Goal: Transaction & Acquisition: Purchase product/service

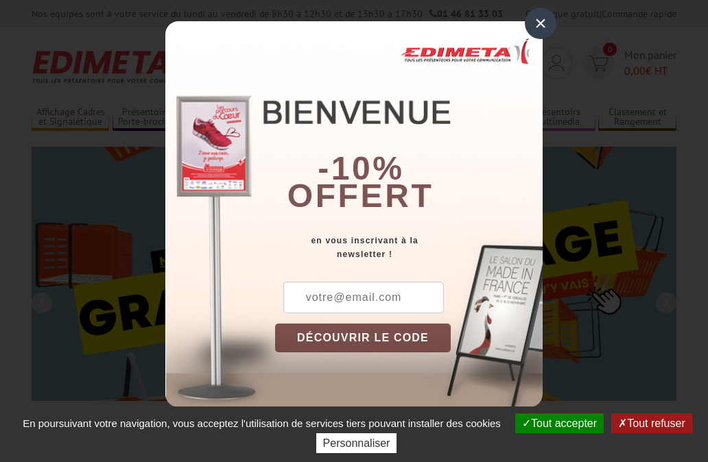
click at [539, 24] on div "×" at bounding box center [541, 24] width 32 height 32
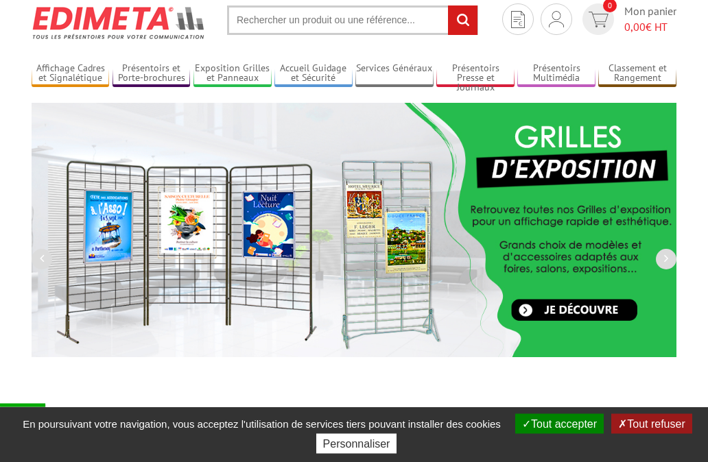
scroll to position [70, 0]
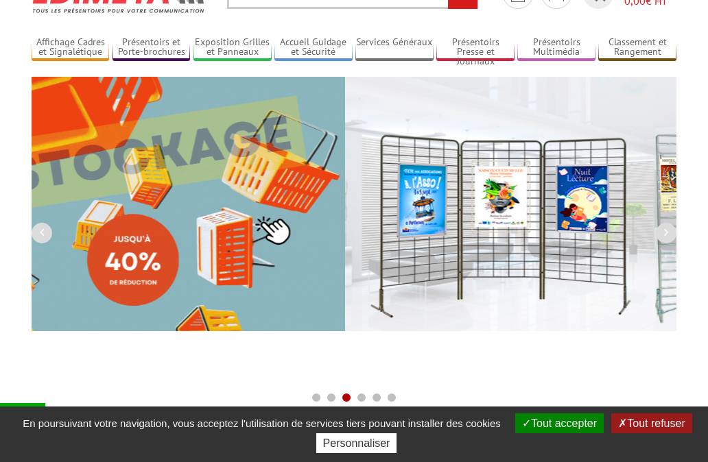
click at [535, 197] on img at bounding box center [667, 204] width 645 height 255
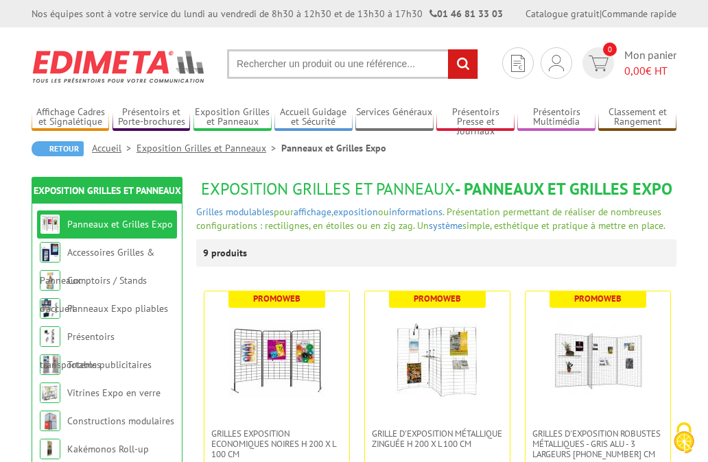
click at [280, 64] on input "text" at bounding box center [352, 64] width 251 height 30
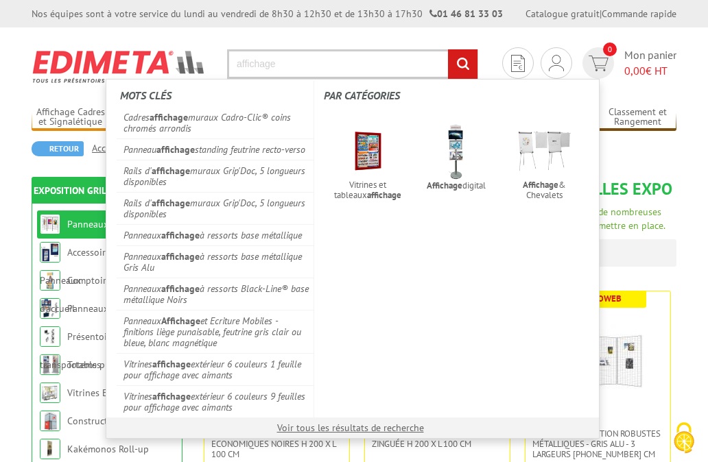
type input "affichage"
click at [448, 49] on input "rechercher" at bounding box center [463, 64] width 30 height 30
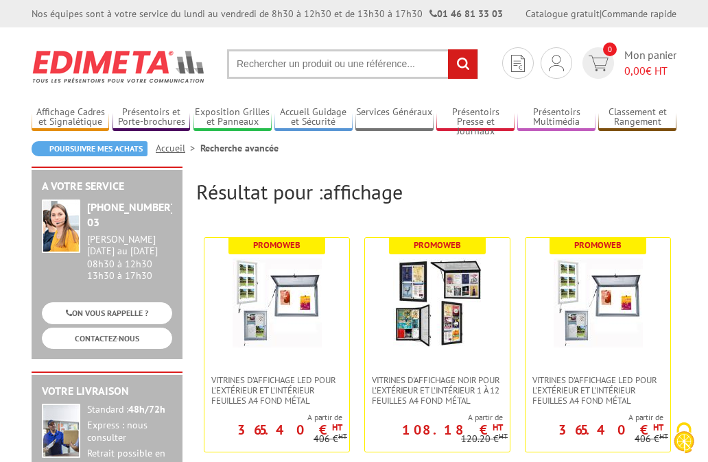
click at [319, 59] on input "text" at bounding box center [352, 64] width 251 height 30
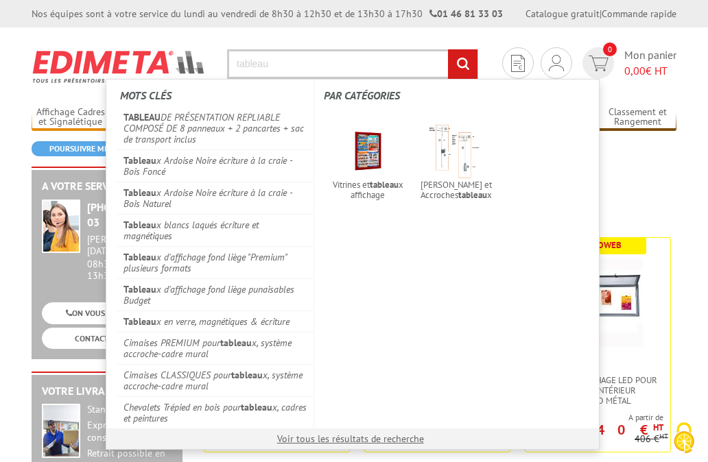
type input "tableau"
click at [448, 49] on input "rechercher" at bounding box center [463, 64] width 30 height 30
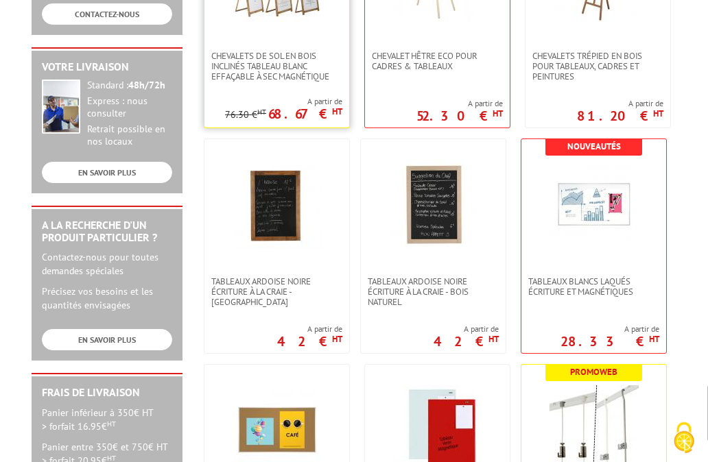
scroll to position [350, 0]
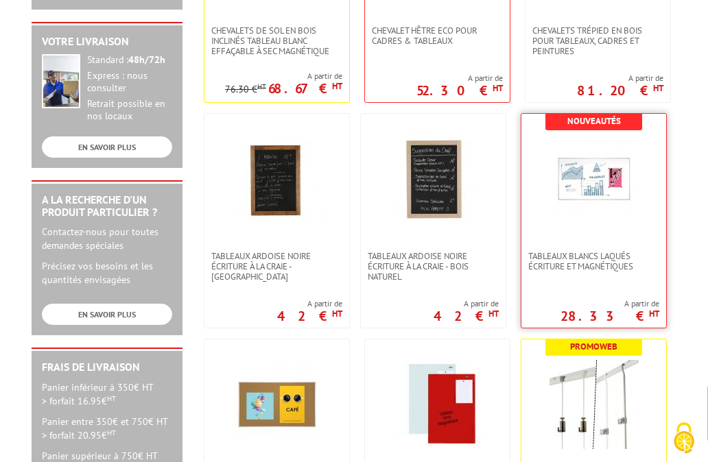
click at [576, 173] on img at bounding box center [594, 178] width 89 height 89
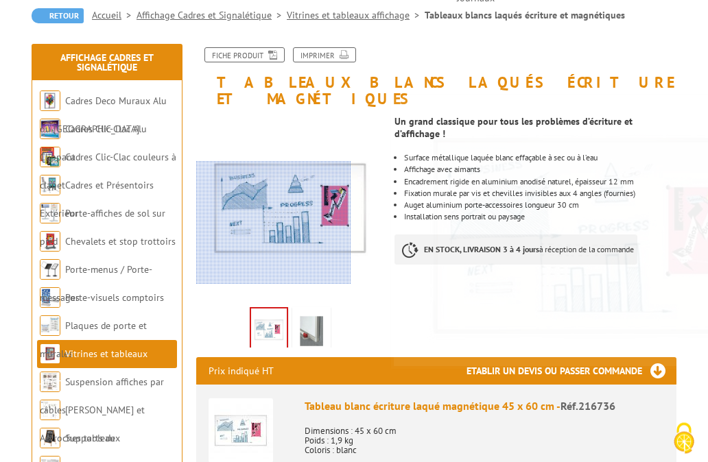
scroll to position [140, 0]
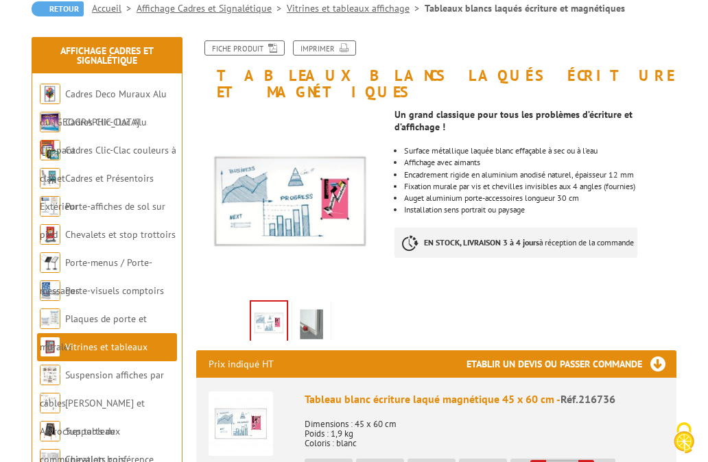
click at [320, 310] on img at bounding box center [311, 324] width 33 height 43
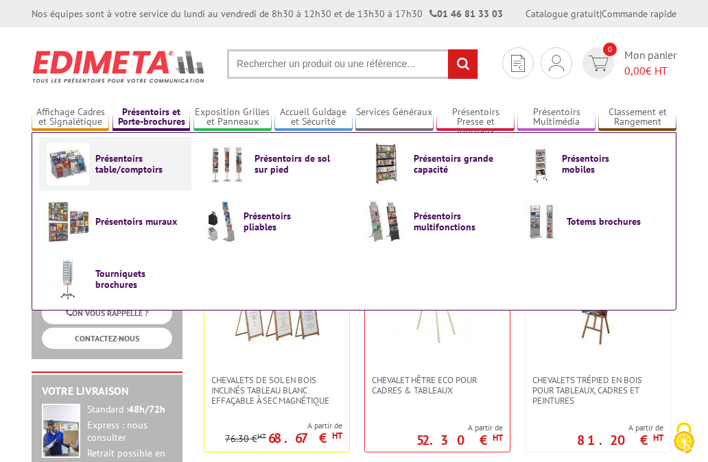
click at [104, 165] on span "Présentoirs table/comptoirs" at bounding box center [136, 164] width 82 height 22
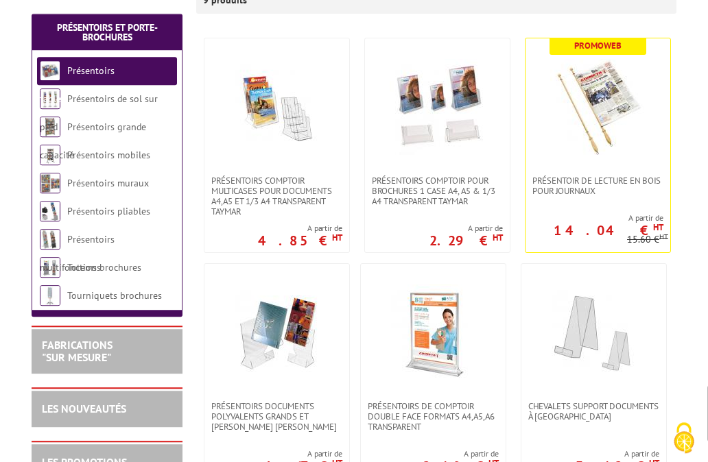
scroll to position [280, 0]
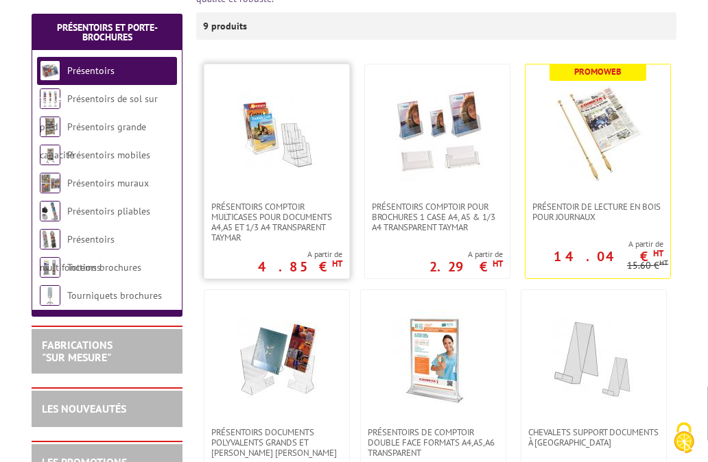
click at [307, 166] on img at bounding box center [277, 133] width 96 height 96
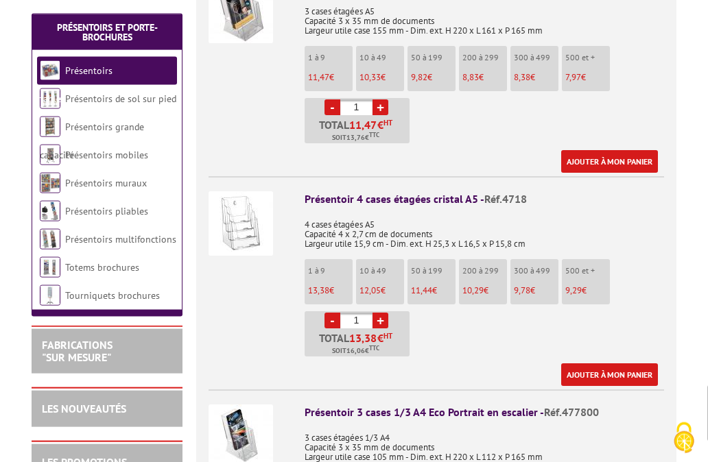
scroll to position [1330, 0]
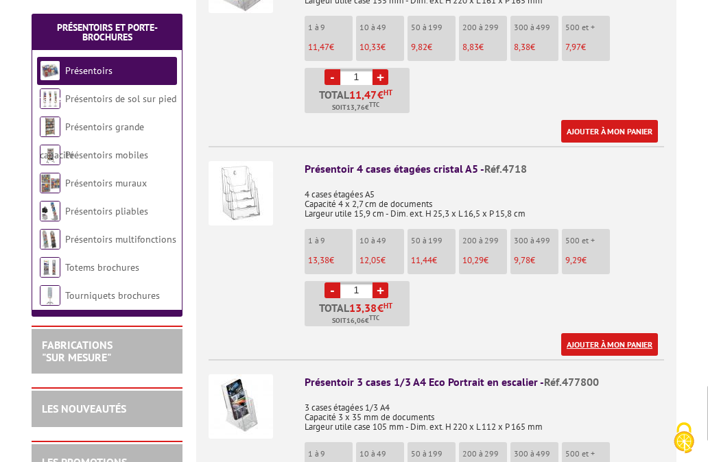
click at [635, 333] on link "Ajouter à mon panier" at bounding box center [609, 344] width 97 height 23
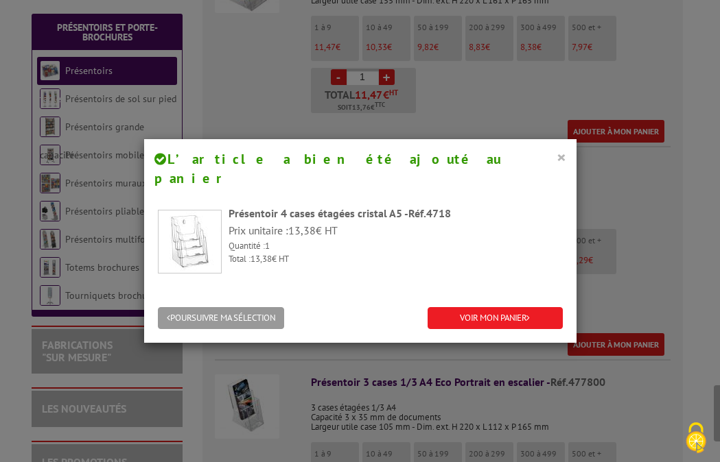
click at [556, 155] on button "×" at bounding box center [561, 157] width 10 height 18
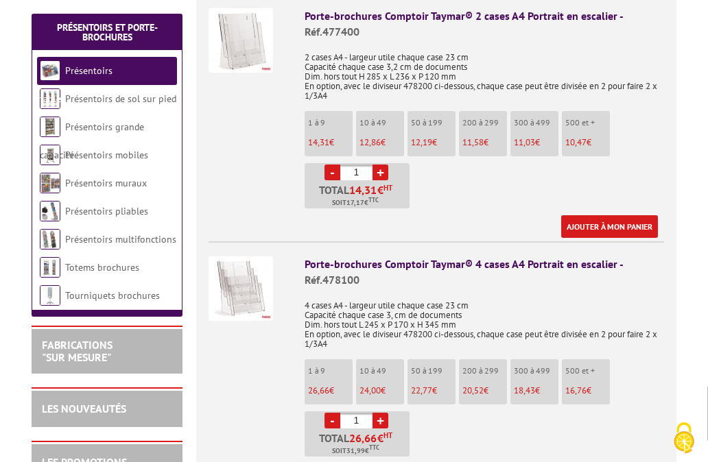
scroll to position [630, 0]
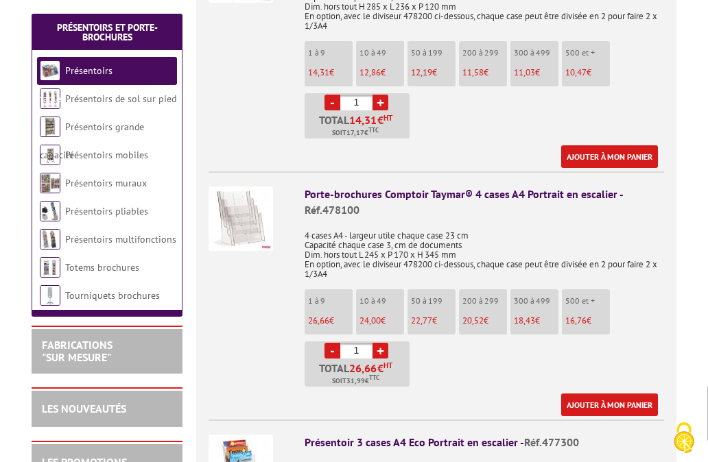
click at [382, 343] on link "+" at bounding box center [381, 351] width 16 height 16
type input "2"
click at [648, 394] on link "Ajouter à mon panier" at bounding box center [609, 405] width 97 height 23
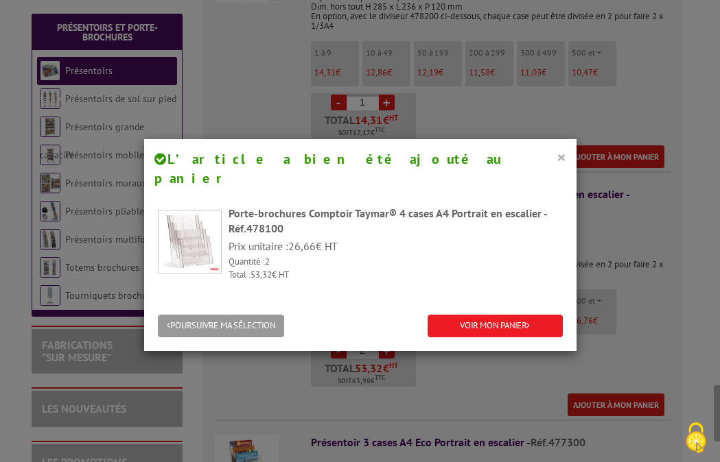
click at [558, 155] on button "×" at bounding box center [561, 157] width 10 height 18
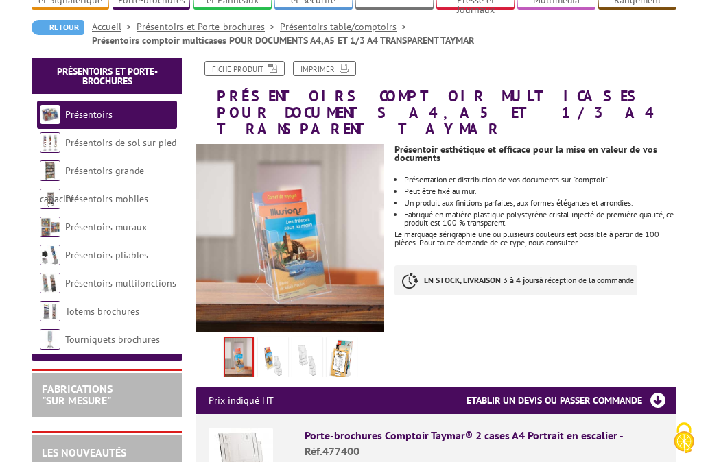
scroll to position [0, 0]
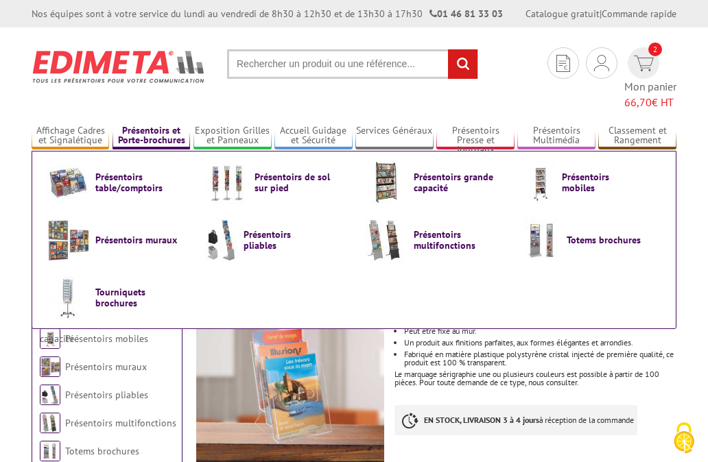
click at [176, 125] on link "Présentoirs et Porte-brochures" at bounding box center [152, 136] width 78 height 23
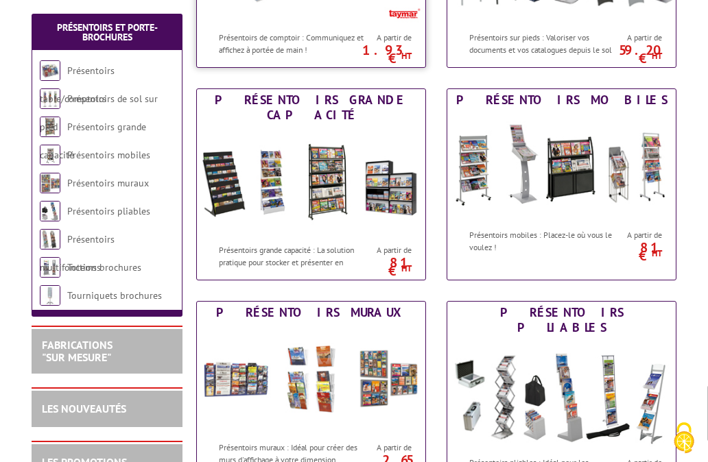
scroll to position [210, 0]
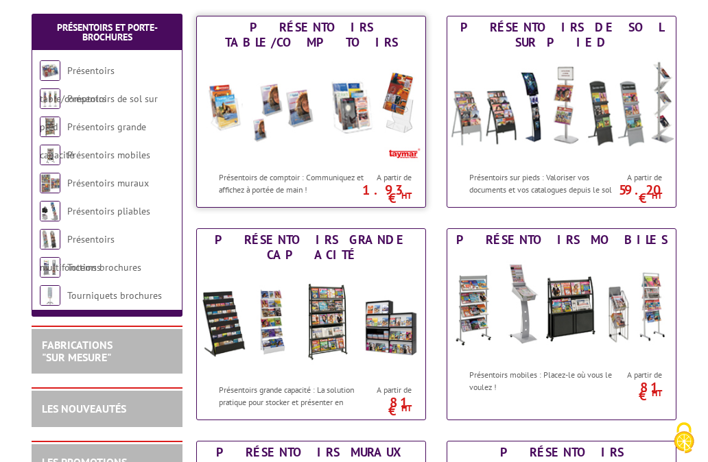
click at [336, 121] on img at bounding box center [311, 109] width 228 height 111
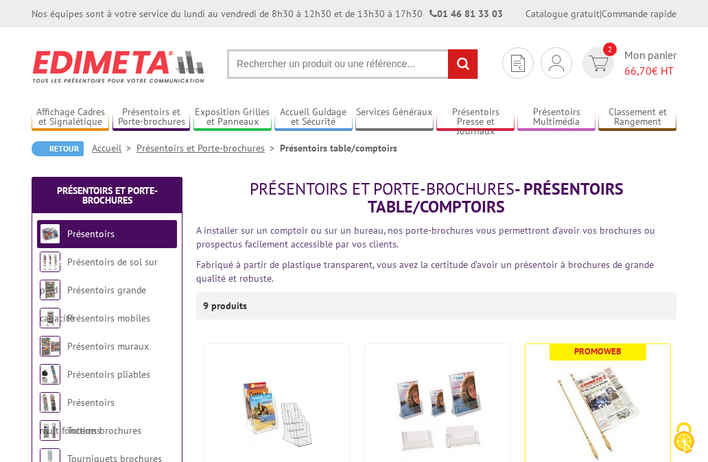
click at [244, 62] on input "text" at bounding box center [352, 64] width 251 height 30
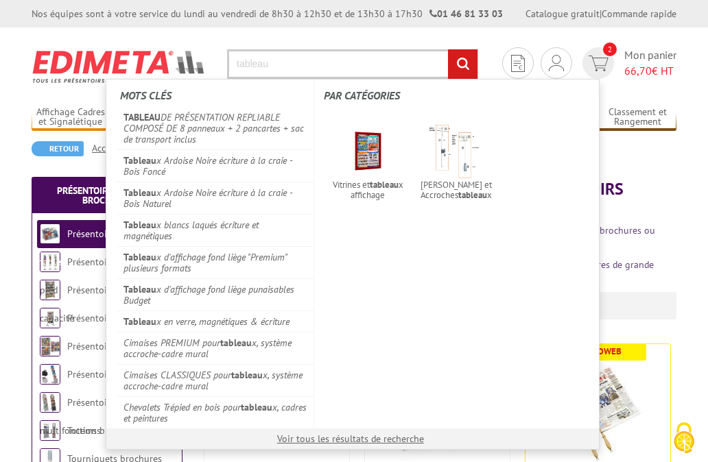
type input "tableau"
click at [448, 49] on input "rechercher" at bounding box center [463, 64] width 30 height 30
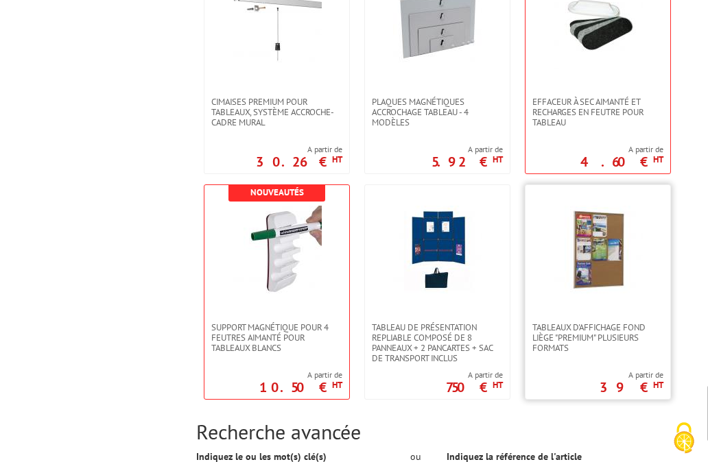
scroll to position [980, 0]
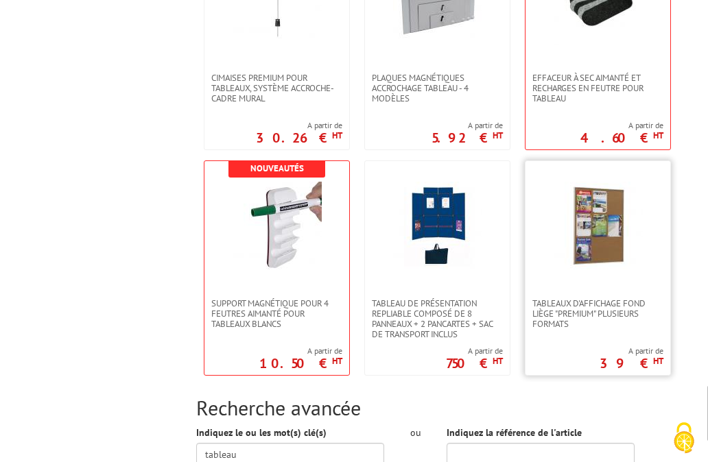
click at [584, 266] on img at bounding box center [598, 226] width 89 height 89
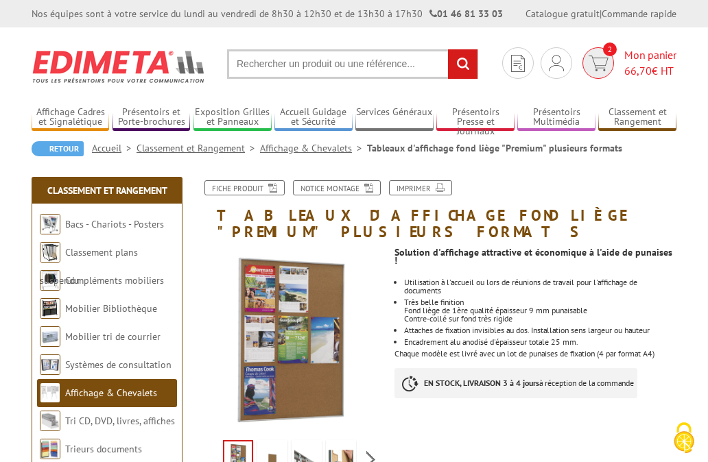
click at [639, 54] on span "Mon panier 66,70 € HT" at bounding box center [650, 63] width 52 height 32
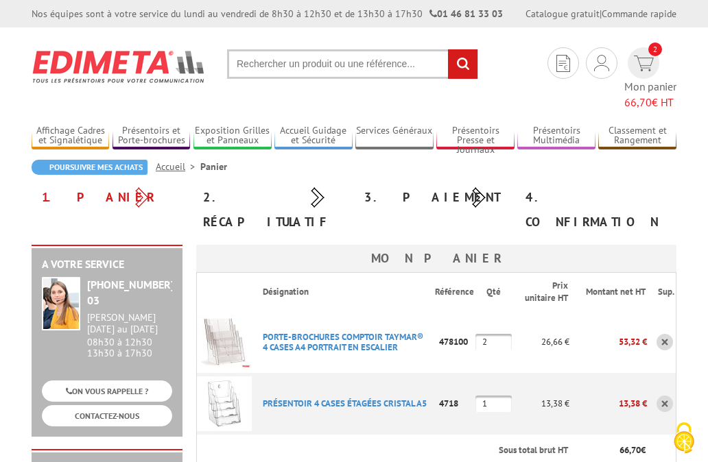
click at [491, 334] on input "2" at bounding box center [493, 342] width 36 height 16
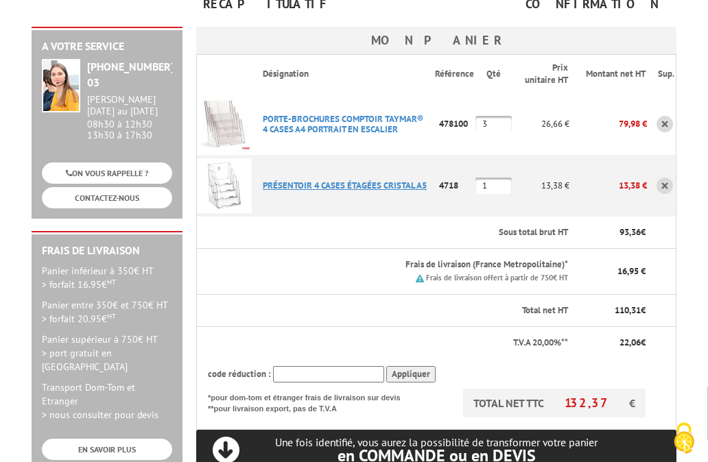
scroll to position [210, 0]
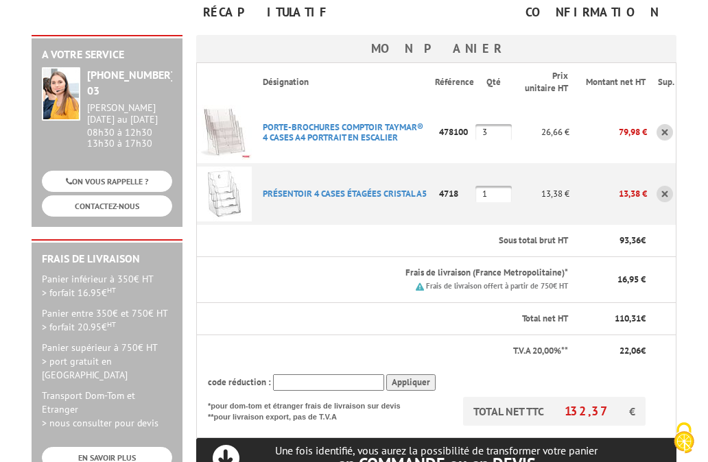
type input "3"
click at [668, 368] on th at bounding box center [662, 383] width 30 height 30
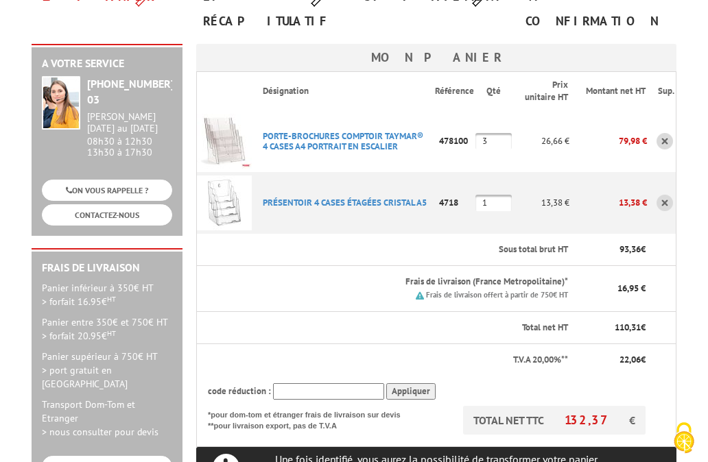
scroll to position [215, 0]
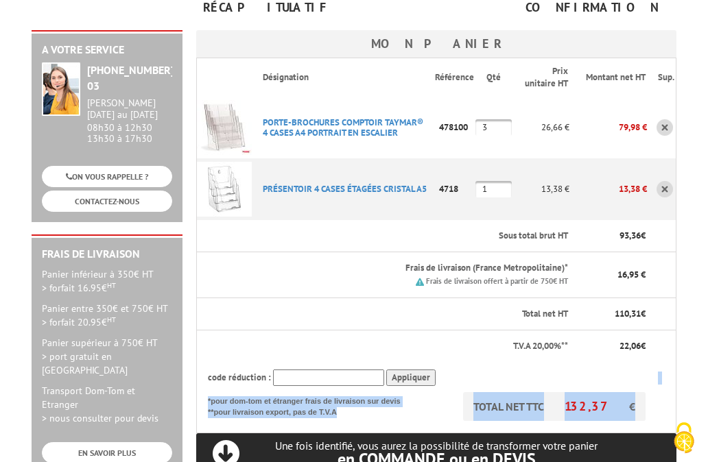
drag, startPoint x: 316, startPoint y: 71, endPoint x: 644, endPoint y: 386, distance: 454.7
click at [644, 386] on div "Mon panier Désignation Référence Qté Prix unitaire HT Montant net HT Sup. PORTE…" at bounding box center [436, 253] width 480 height 446
copy tbody "TOTAL NET TTC 132,37 € *pour dom-tom et étranger frais de livraison sur devis *…"
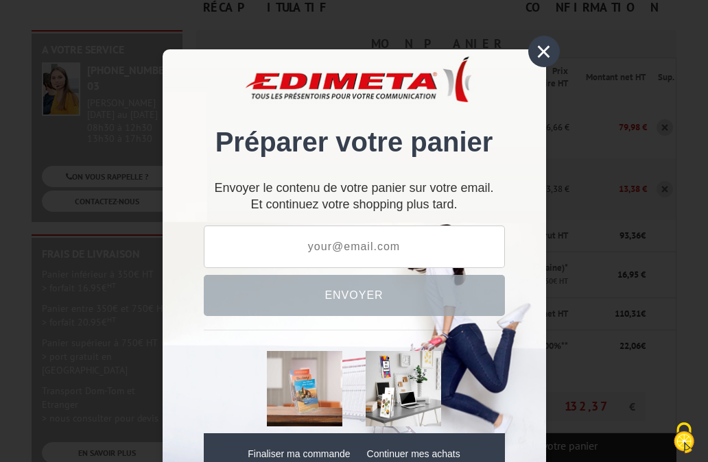
click at [630, 101] on div "× Préparer votre panier Envoyer le contenu de votre panier sur votre email. Et …" at bounding box center [354, 231] width 708 height 462
click at [537, 46] on div "×" at bounding box center [544, 52] width 32 height 32
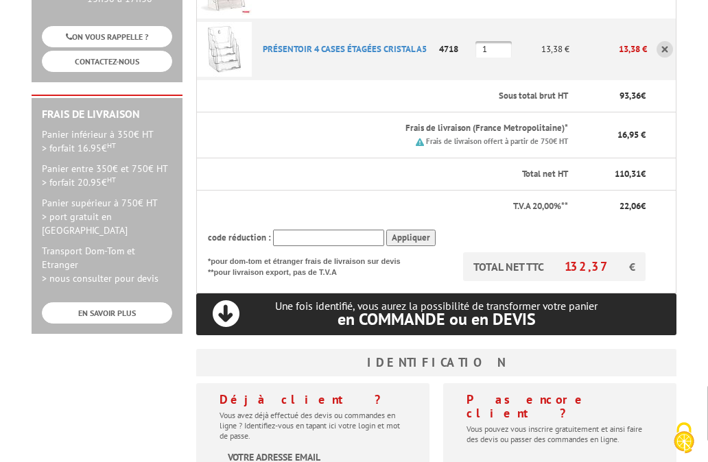
scroll to position [145, 0]
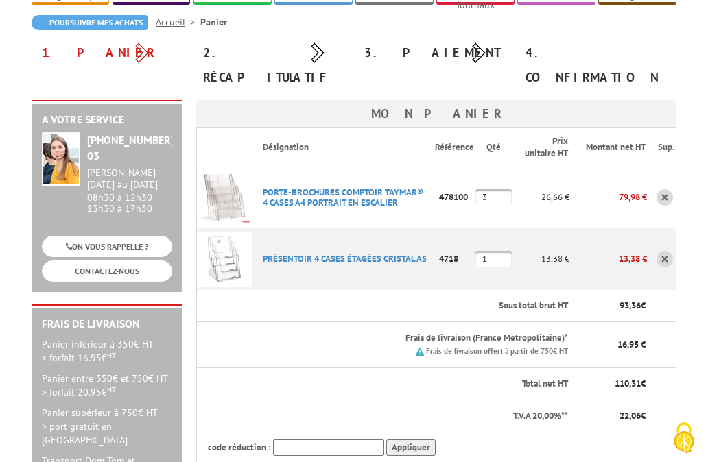
click at [593, 181] on td "79,98 €" at bounding box center [608, 198] width 78 height 62
click at [498, 189] on input "3" at bounding box center [493, 197] width 36 height 16
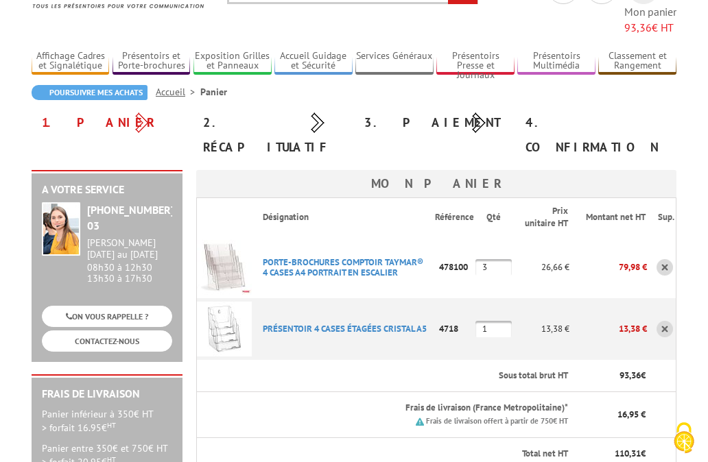
click at [499, 259] on input "3" at bounding box center [493, 267] width 36 height 16
type input "3"
type input "1"
click at [504, 321] on input "1" at bounding box center [493, 329] width 36 height 16
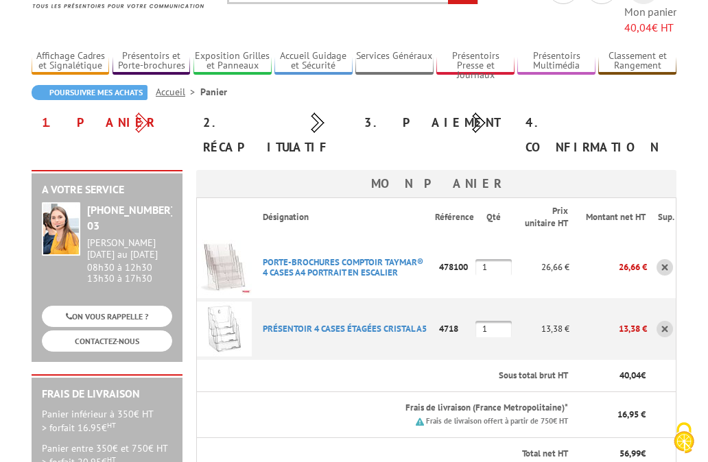
click at [495, 259] on input "1" at bounding box center [493, 267] width 36 height 16
type input "3"
click at [496, 321] on input "1" at bounding box center [493, 329] width 36 height 16
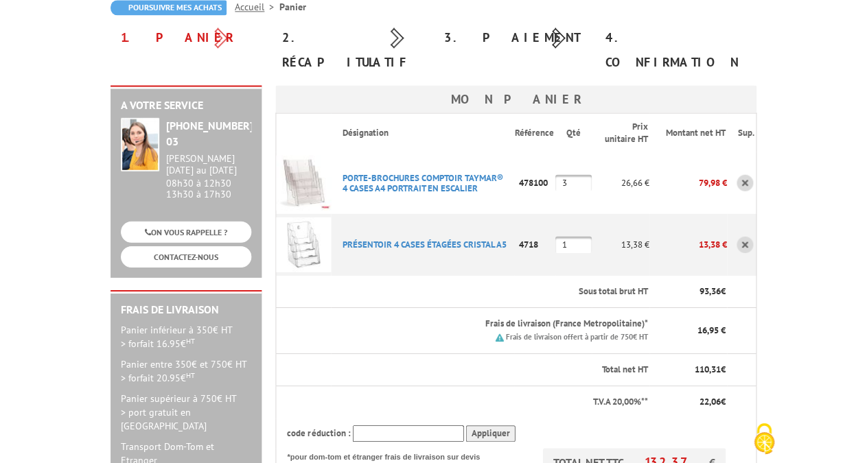
scroll to position [145, 0]
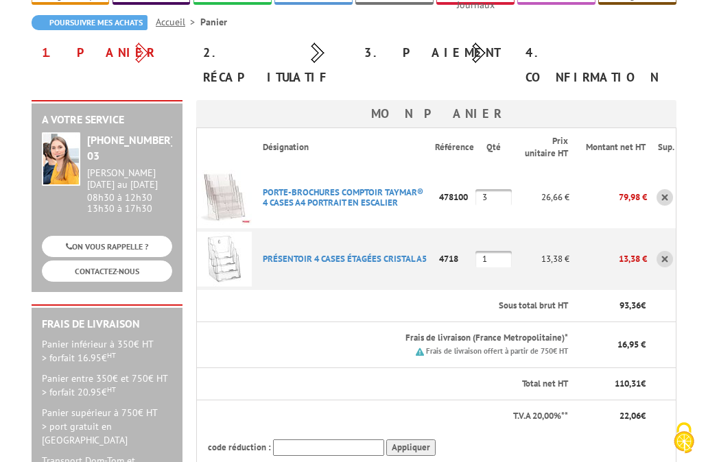
click at [676, 40] on div "4. Confirmation" at bounding box center [595, 64] width 161 height 49
